Goal: Task Accomplishment & Management: Complete application form

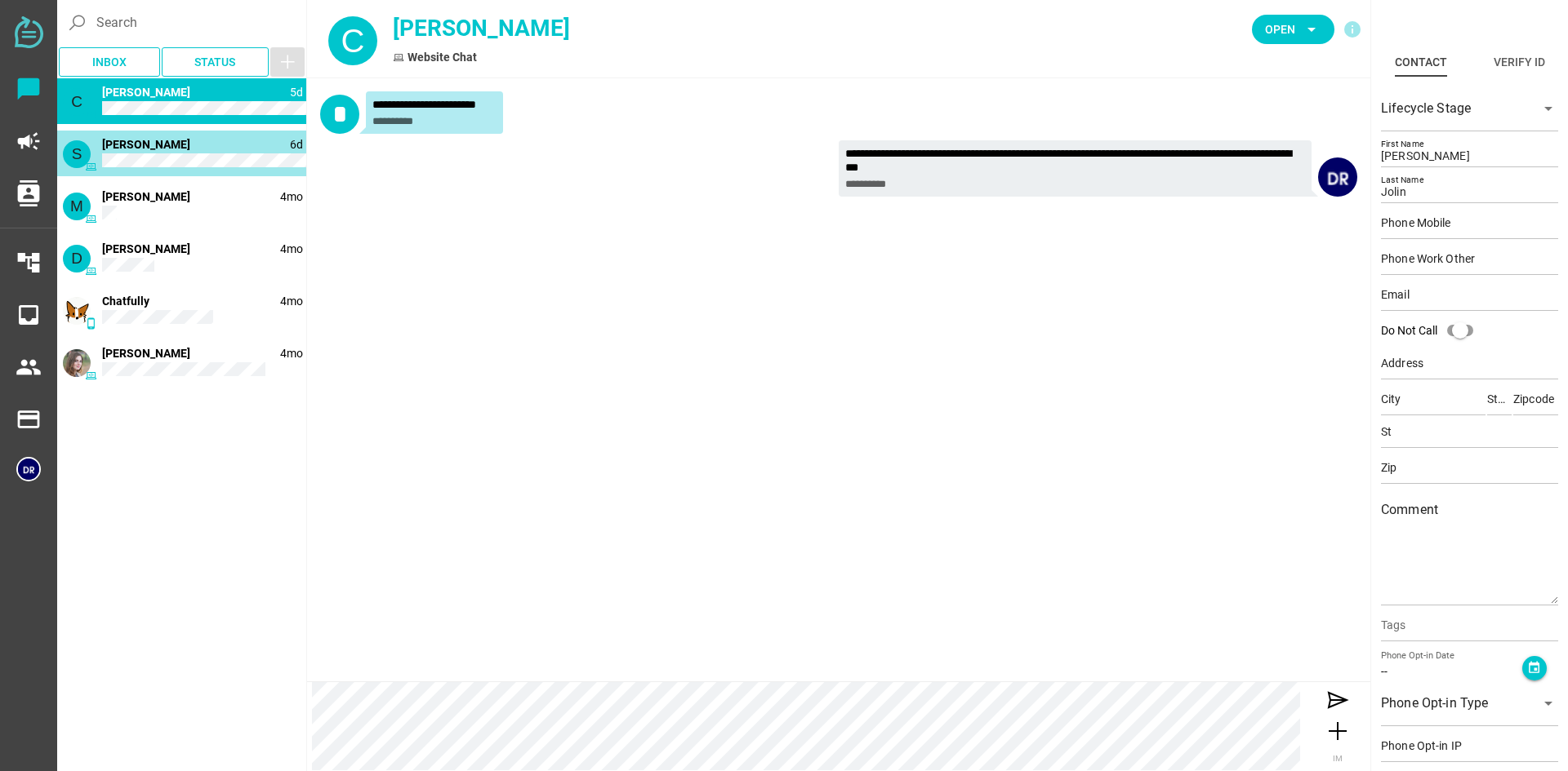
click at [210, 150] on div "S 6d [PERSON_NAME]" at bounding box center [181, 153] width 249 height 46
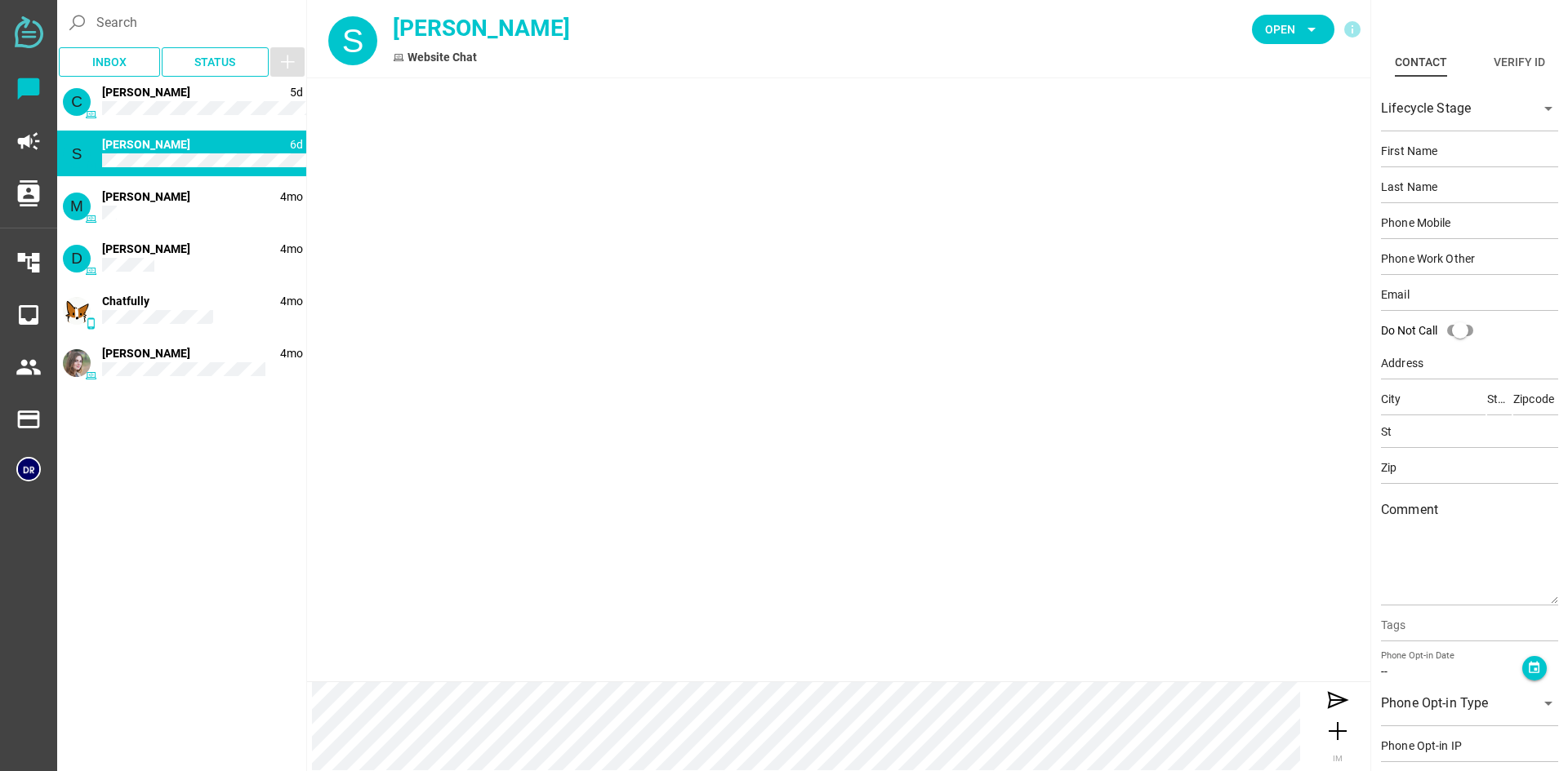
type input "[PERSON_NAME]"
type input "Fairbanks"
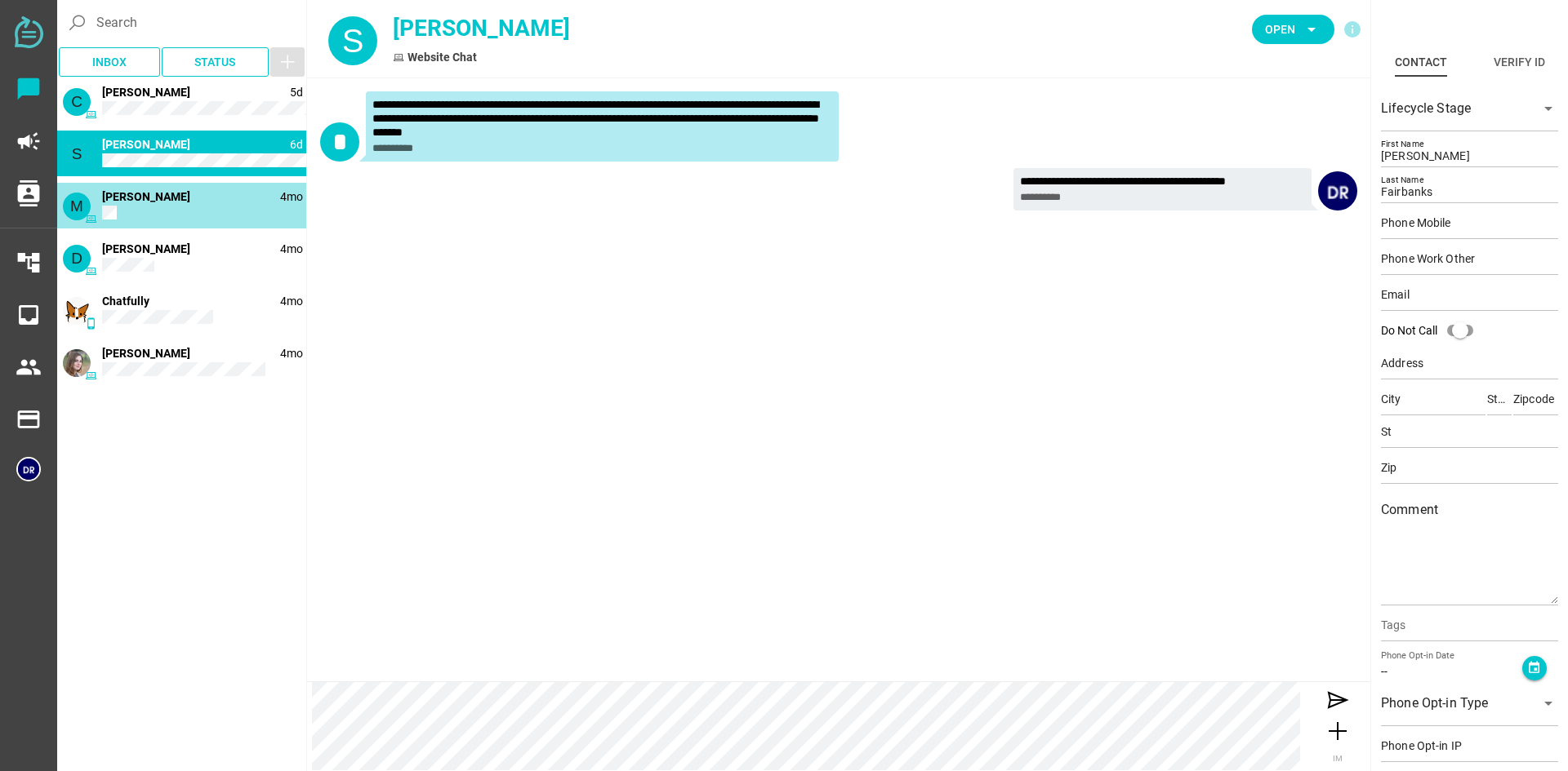
click at [206, 195] on div "M 4mo [PERSON_NAME]" at bounding box center [181, 205] width 249 height 46
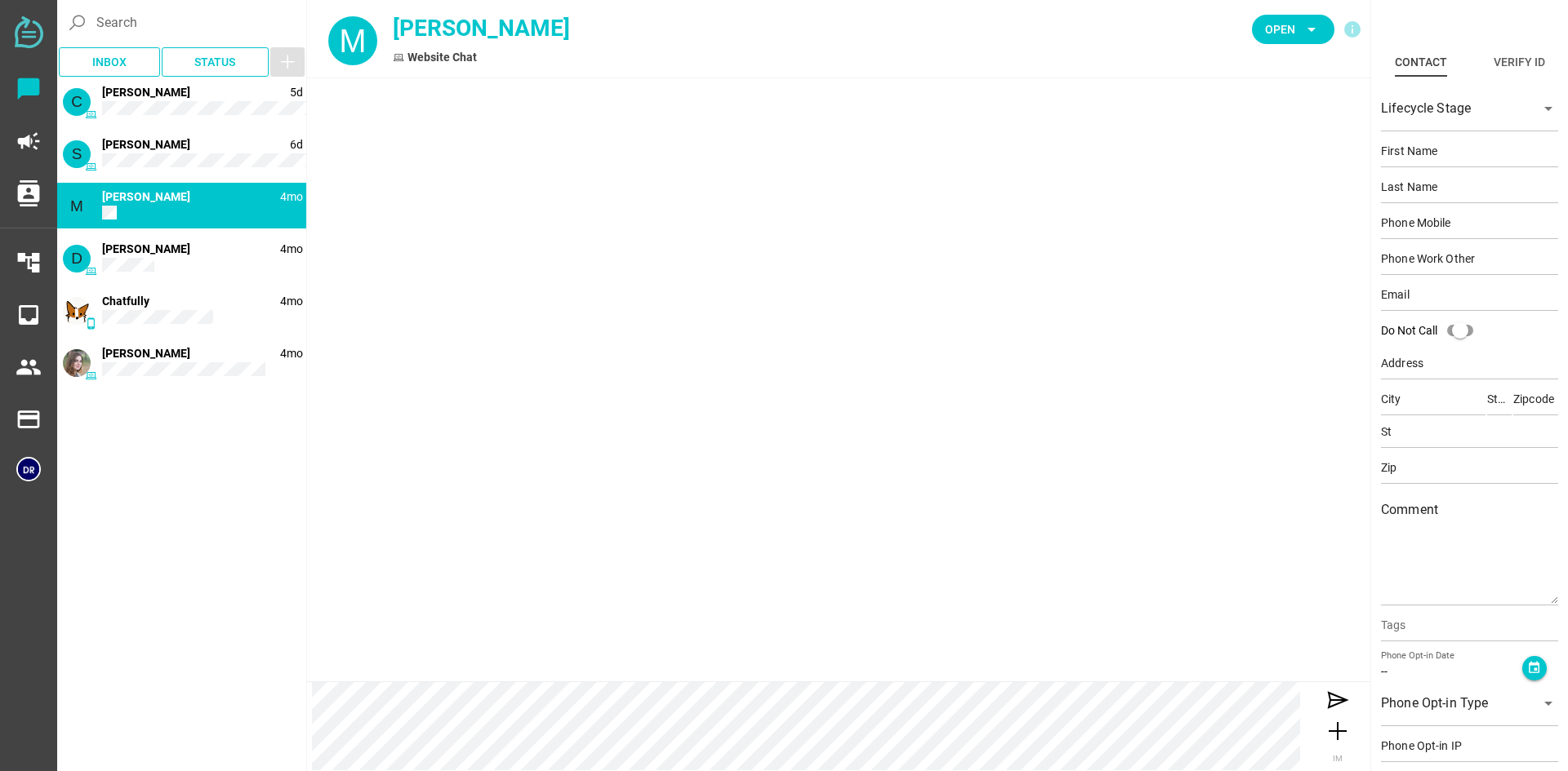
type input "[PERSON_NAME]"
type input "Bear"
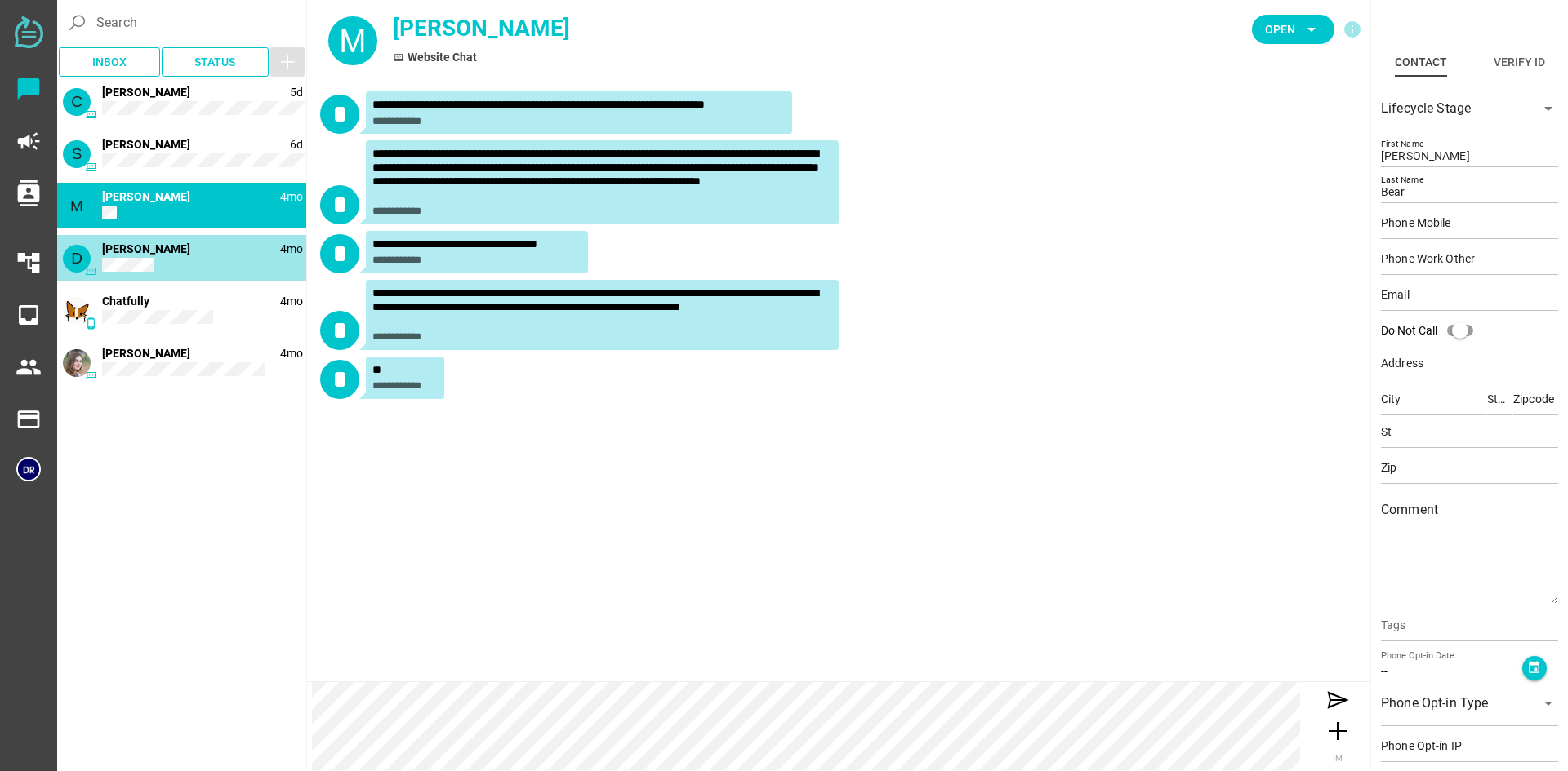
click at [211, 259] on div "D 4mo [PERSON_NAME]" at bounding box center [181, 258] width 249 height 46
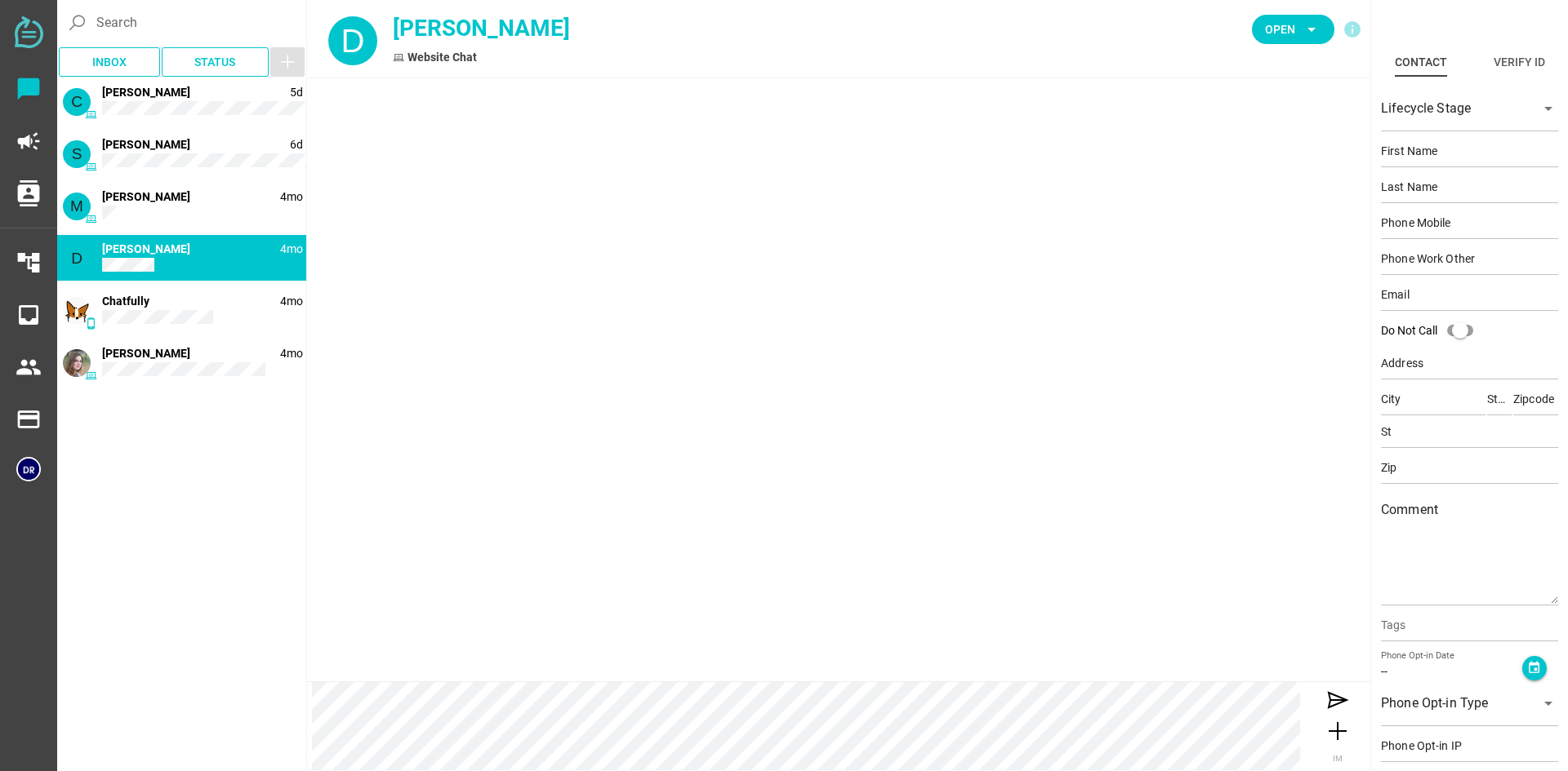
type input "[PERSON_NAME]"
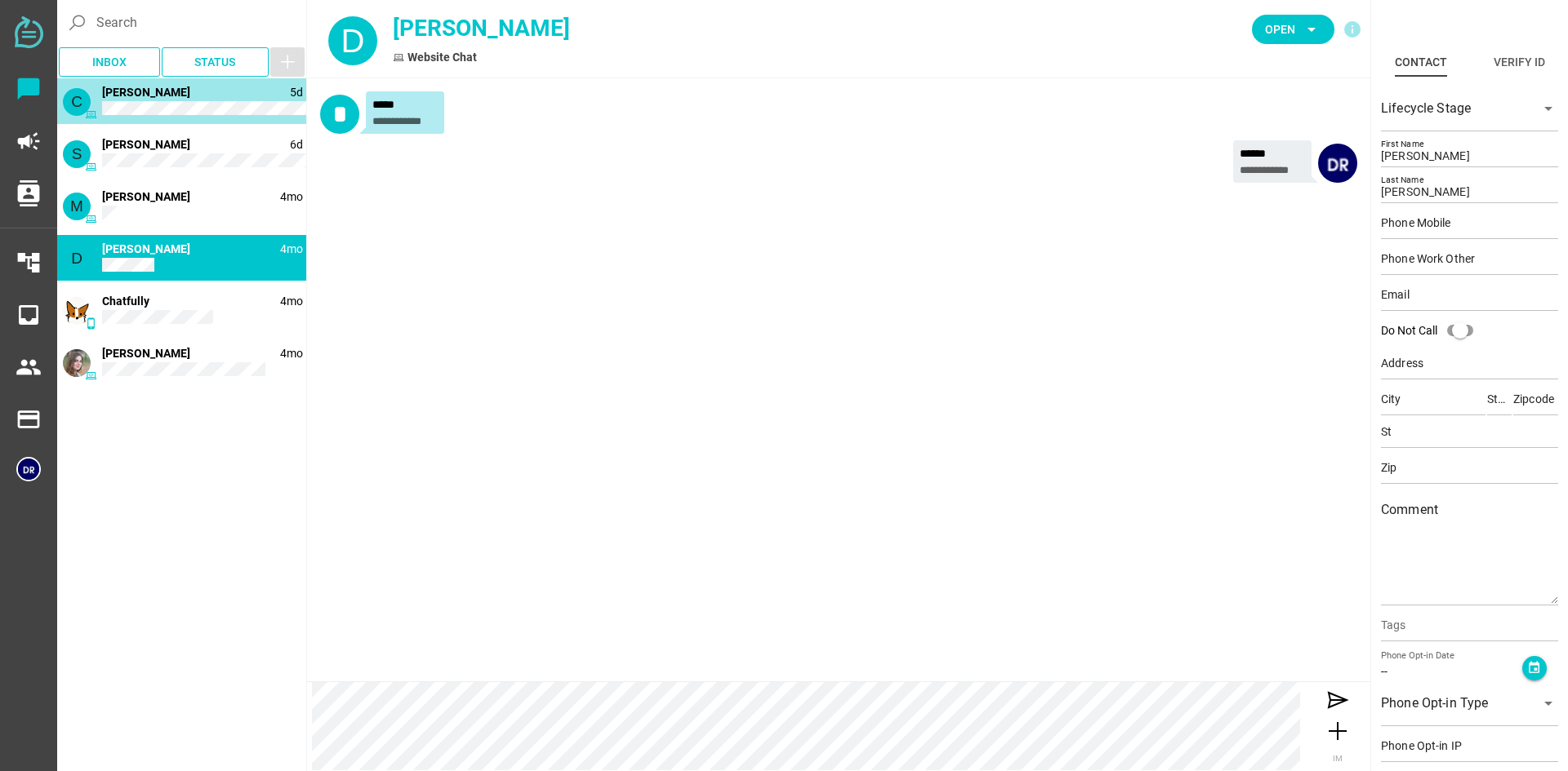
type input "[PERSON_NAME]"
type input "Jolin"
